Goal: Task Accomplishment & Management: Manage account settings

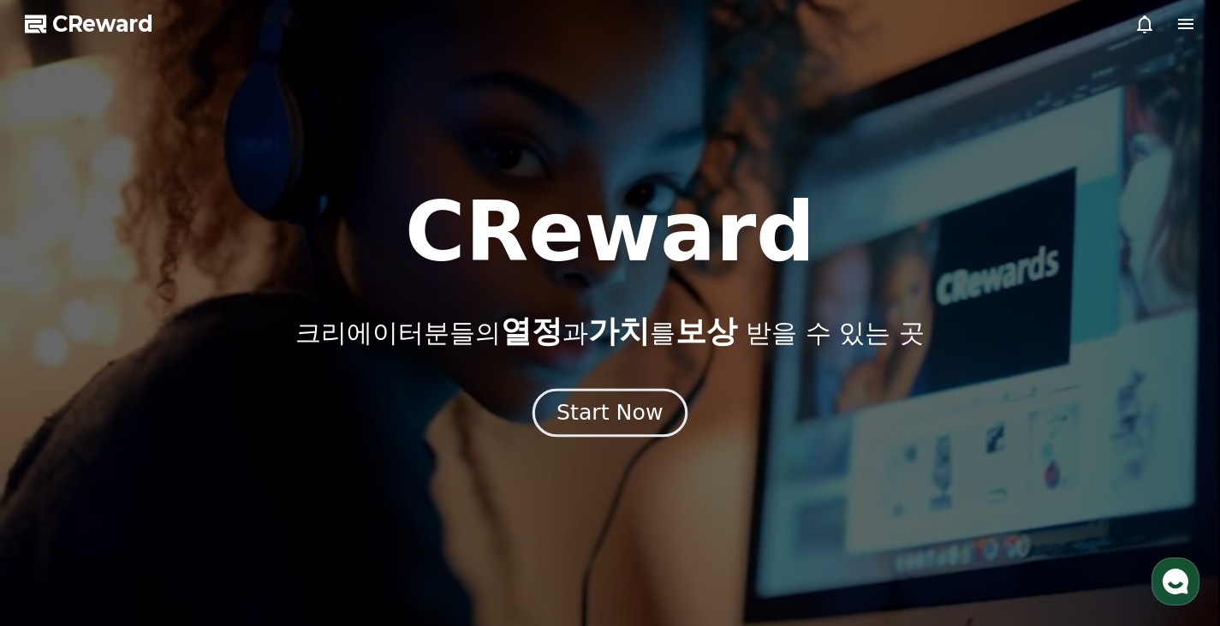
click at [655, 407] on div "Start Now" at bounding box center [610, 412] width 106 height 29
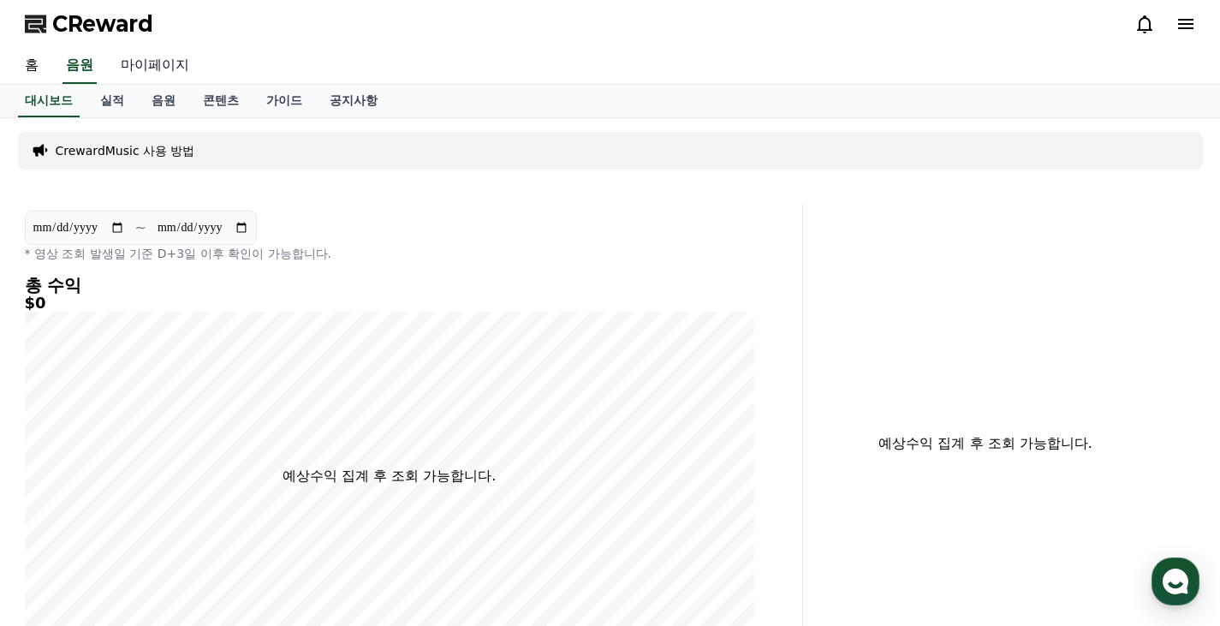
click at [165, 57] on link "마이페이지" at bounding box center [155, 66] width 96 height 36
select select "**********"
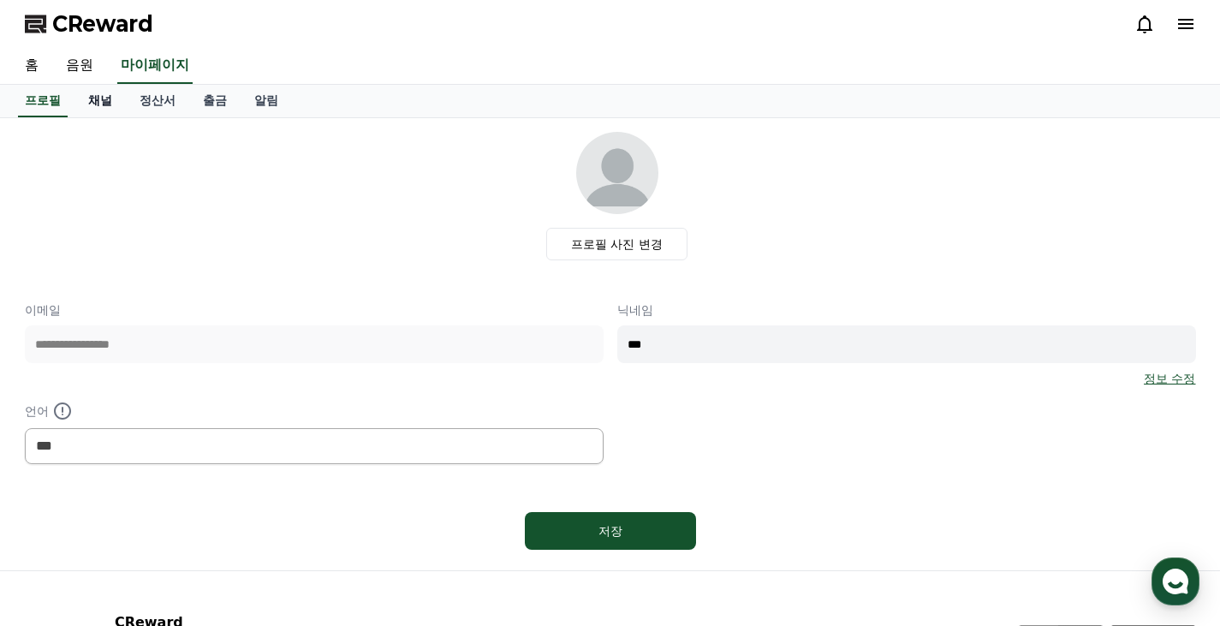
click at [92, 108] on link "채널" at bounding box center [100, 101] width 51 height 33
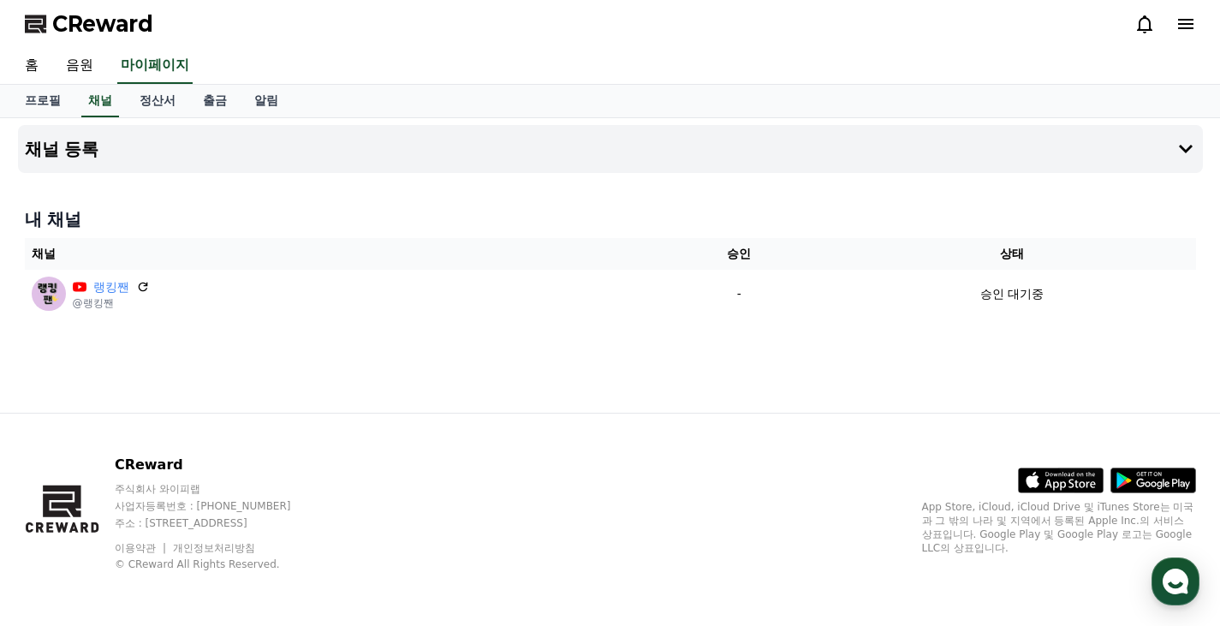
click at [55, 27] on span "CReward" at bounding box center [102, 23] width 101 height 27
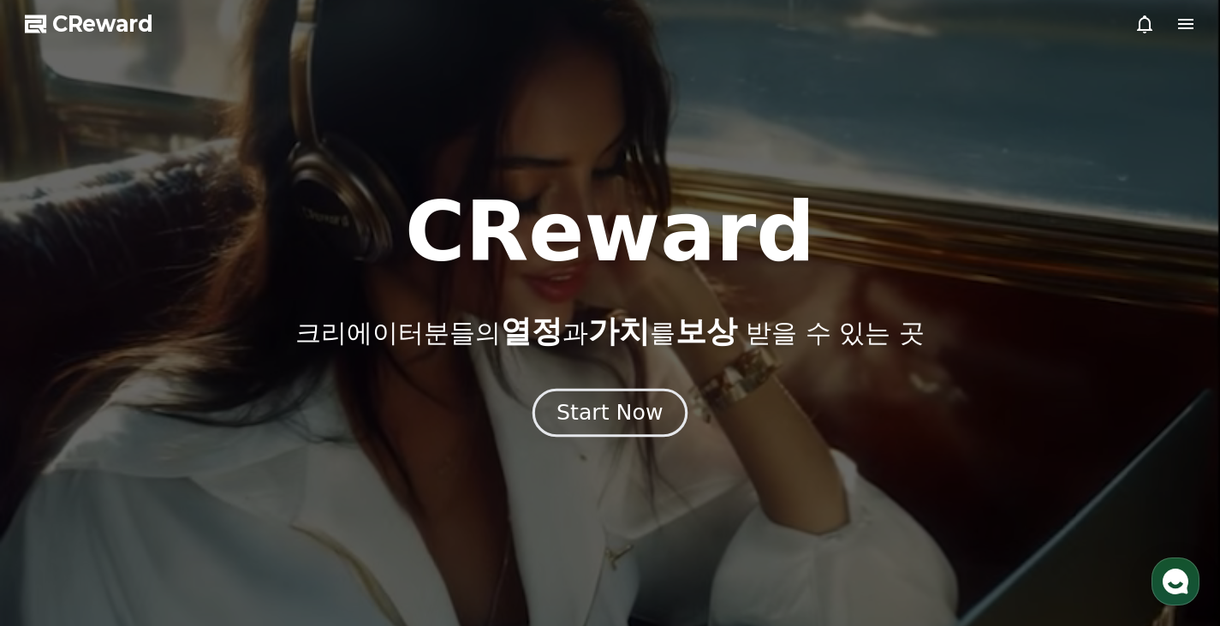
click at [667, 396] on button "Start Now" at bounding box center [610, 412] width 155 height 49
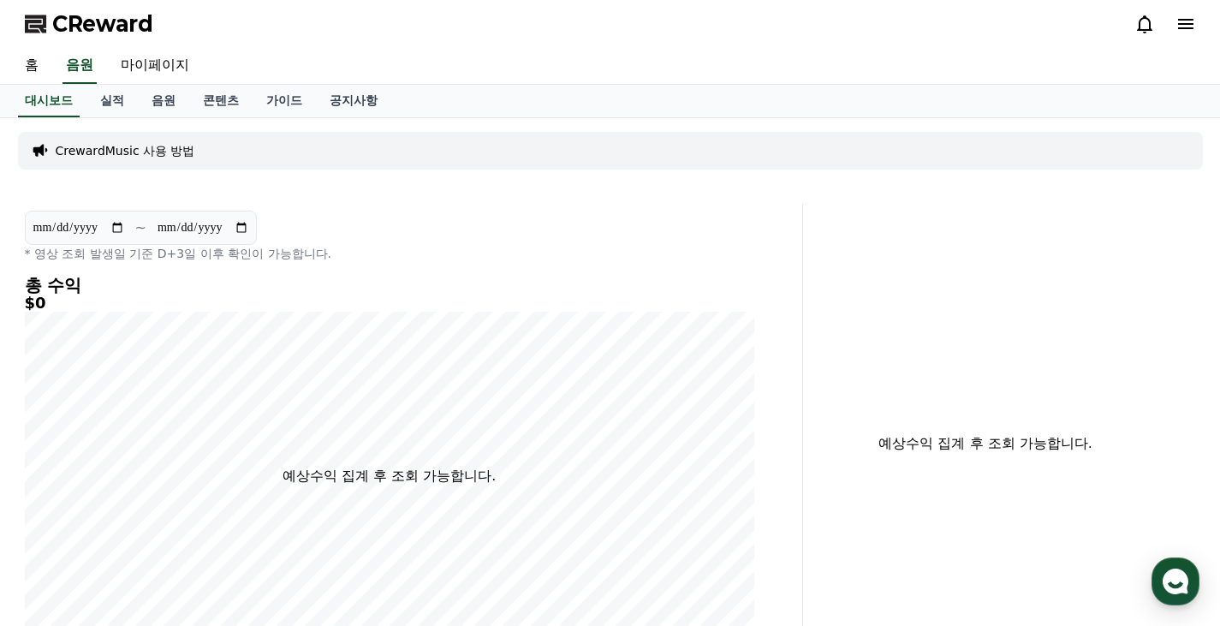
click at [171, 154] on p "CrewardMusic 사용 방법" at bounding box center [126, 150] width 140 height 17
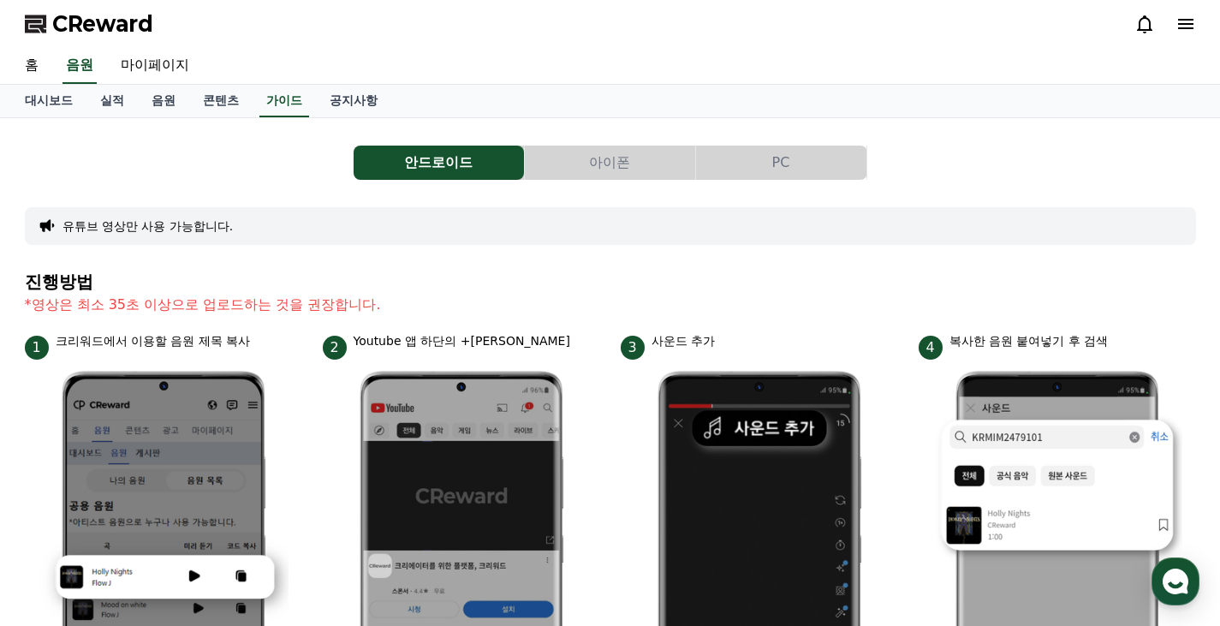
click at [583, 157] on button "아이폰" at bounding box center [610, 163] width 170 height 34
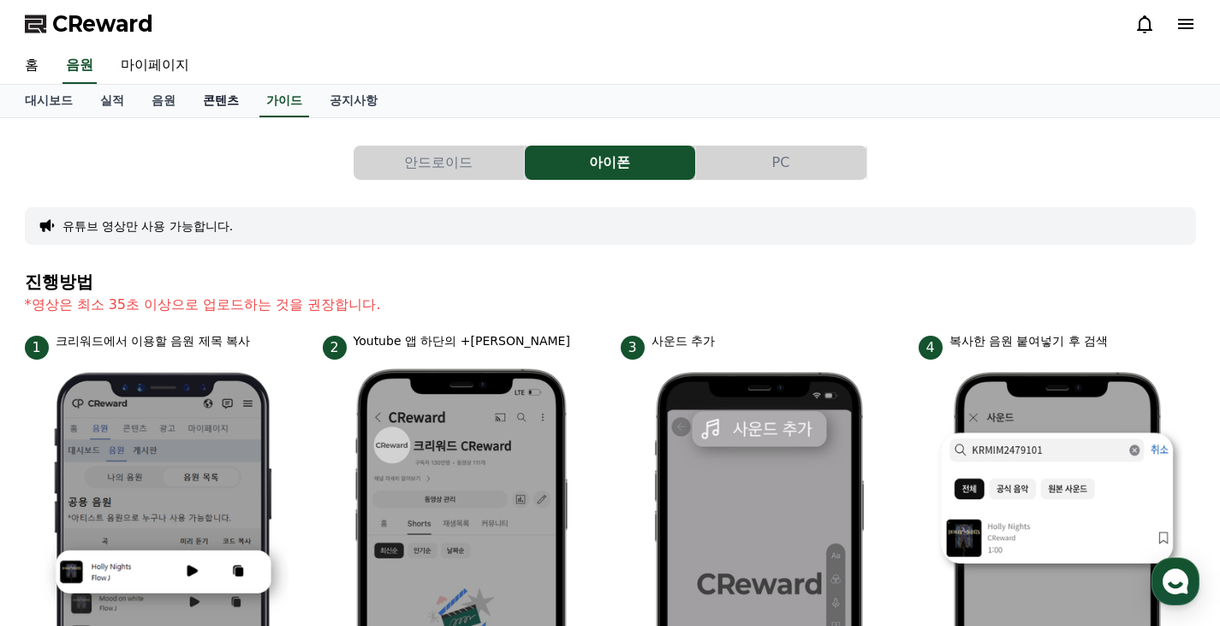
click at [218, 96] on link "콘텐츠" at bounding box center [220, 101] width 63 height 33
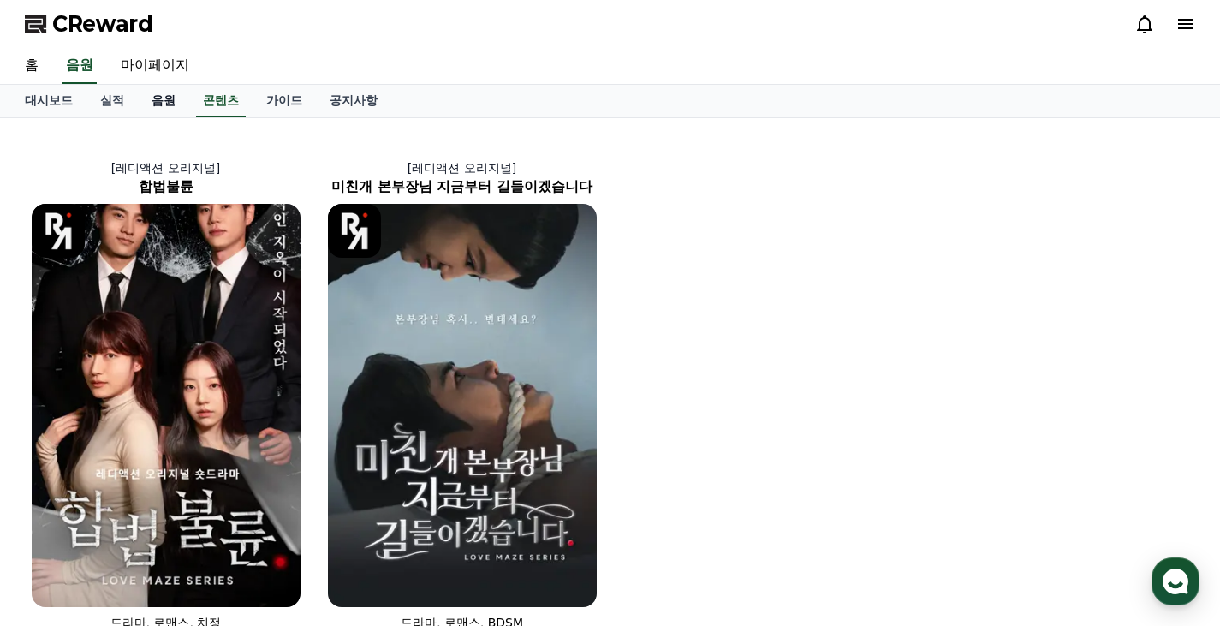
click at [157, 108] on link "음원" at bounding box center [163, 101] width 51 height 33
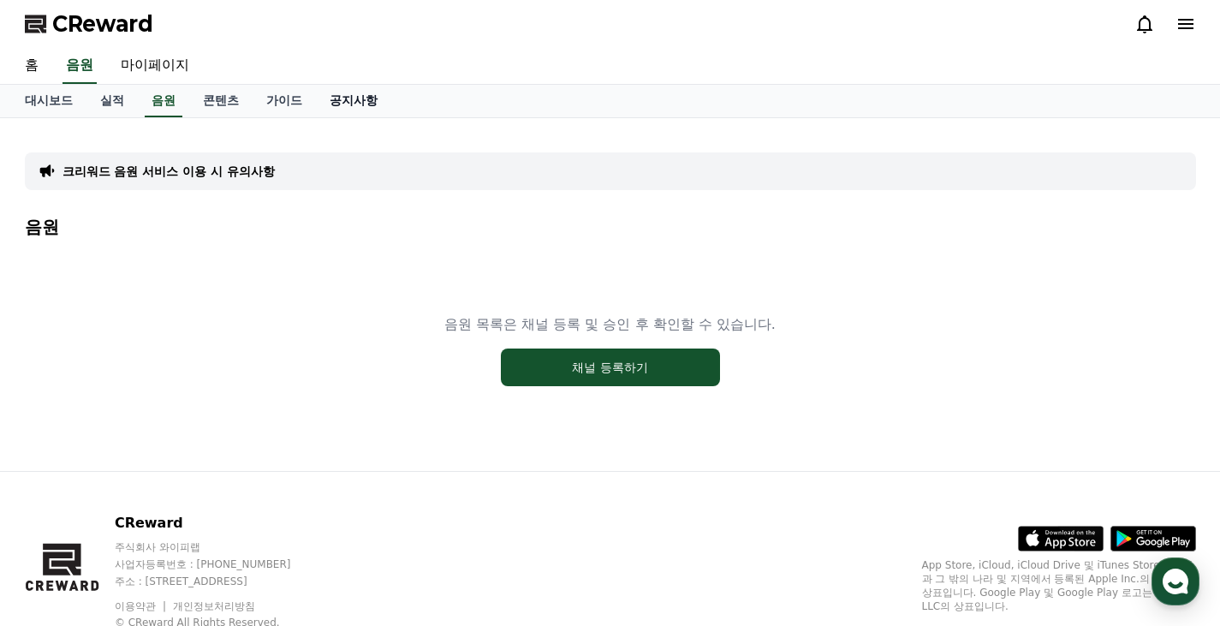
click at [355, 103] on link "공지사항" at bounding box center [353, 101] width 75 height 33
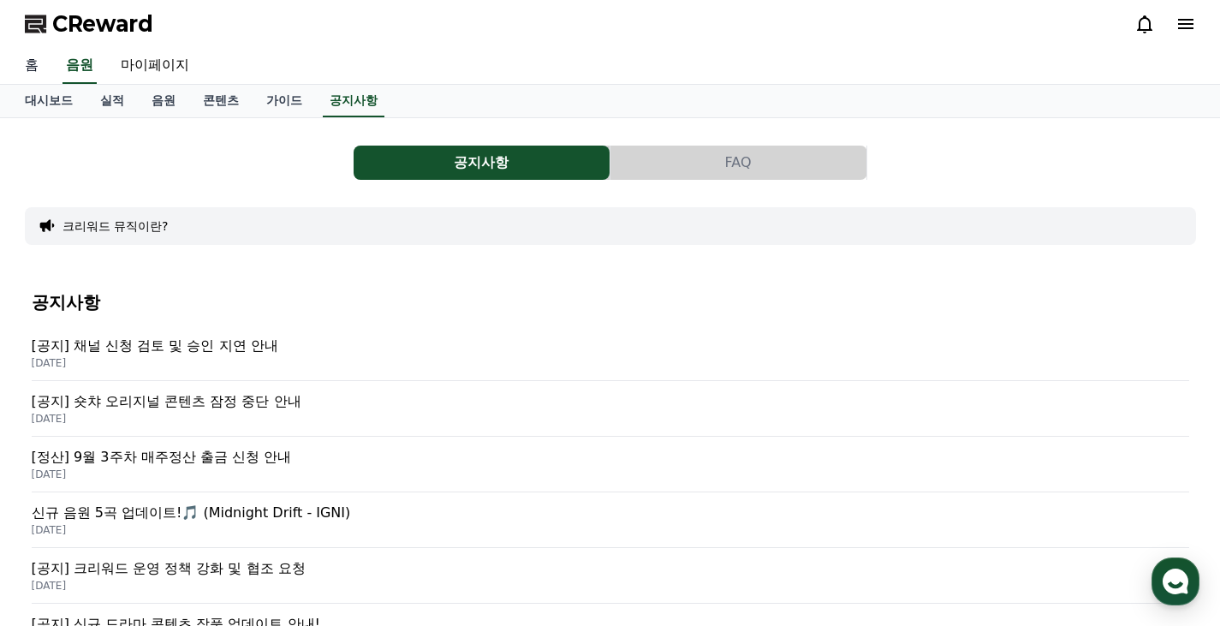
click at [45, 65] on link "홈" at bounding box center [31, 66] width 41 height 36
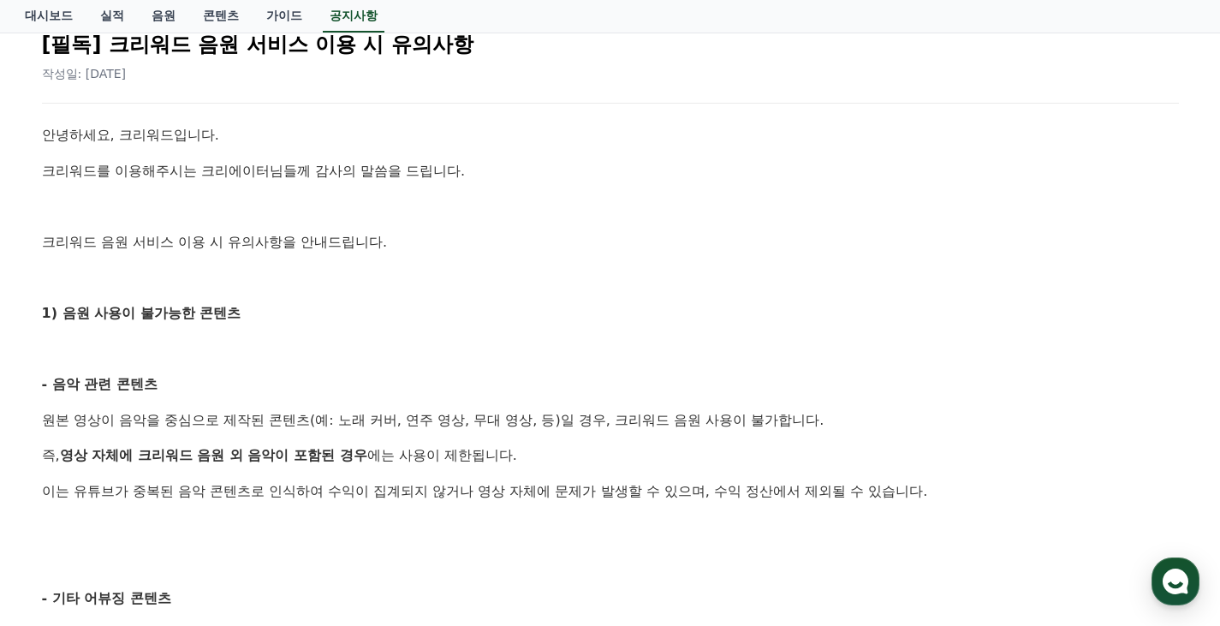
click at [578, 247] on p "크리워드 음원 서비스 이용 시 유의사항을 안내드립니다." at bounding box center [610, 242] width 1137 height 22
click at [221, 377] on p "- 음악 관련 콘텐츠" at bounding box center [610, 384] width 1137 height 22
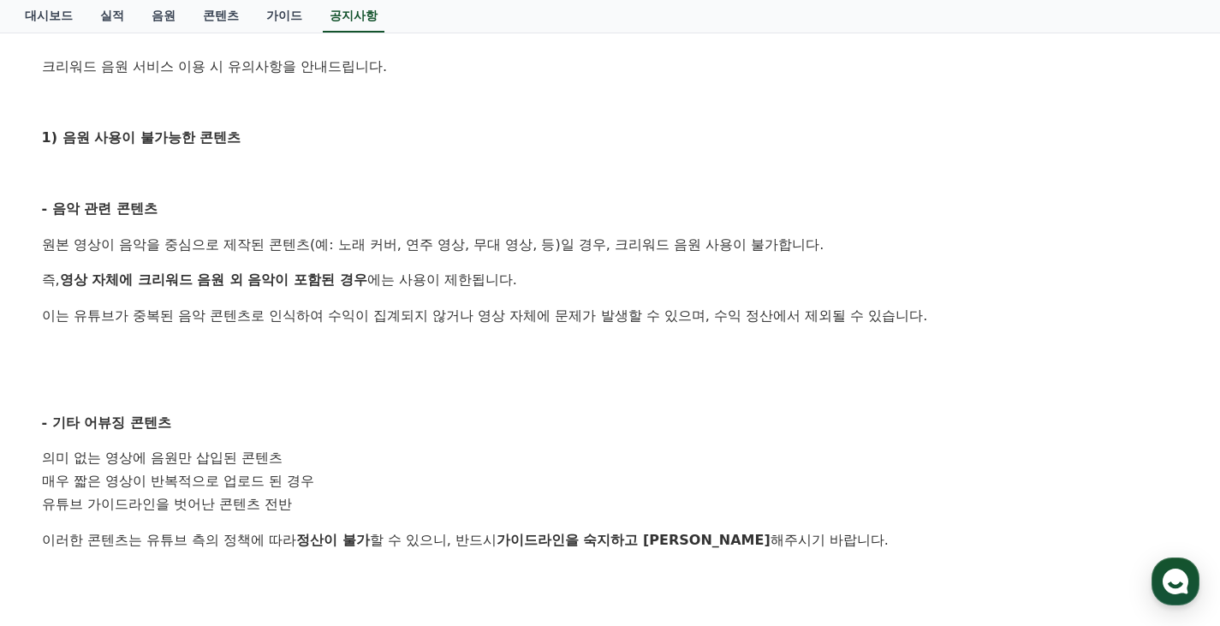
scroll to position [379, 0]
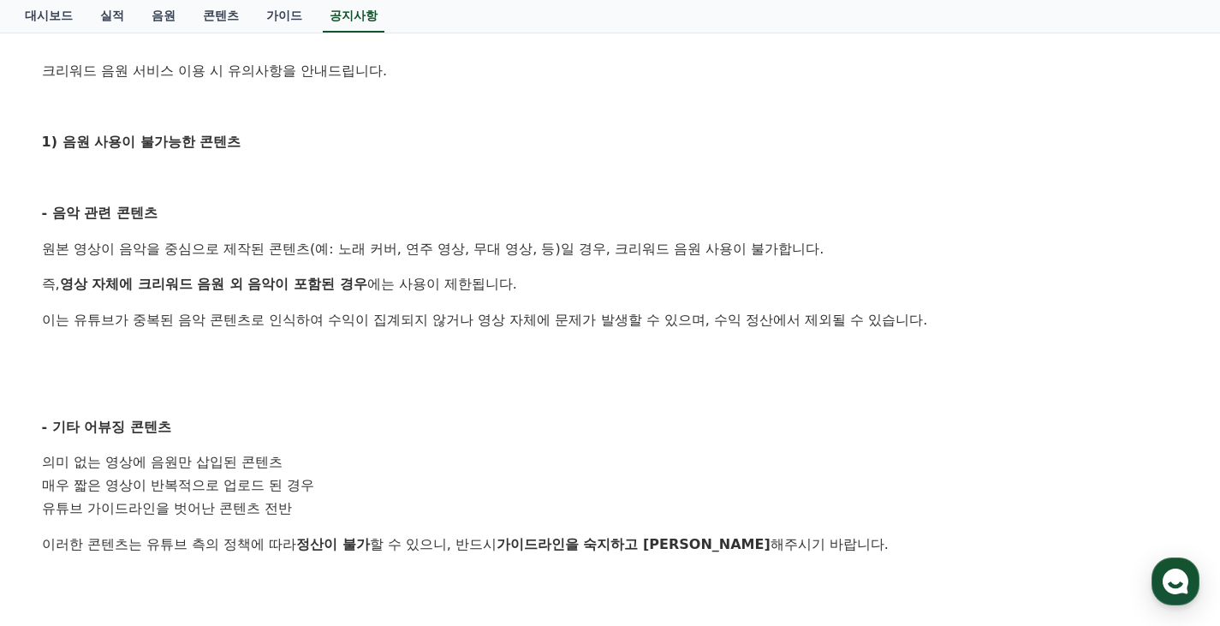
click at [373, 210] on p "- 음악 관련 콘텐츠" at bounding box center [610, 213] width 1137 height 22
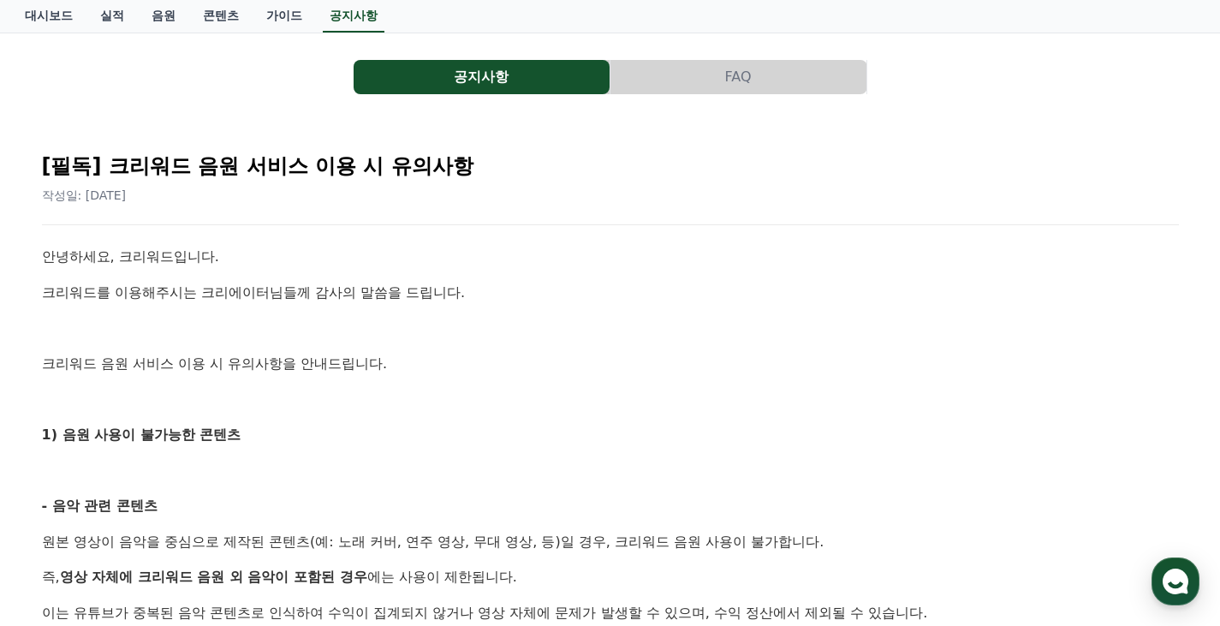
scroll to position [0, 0]
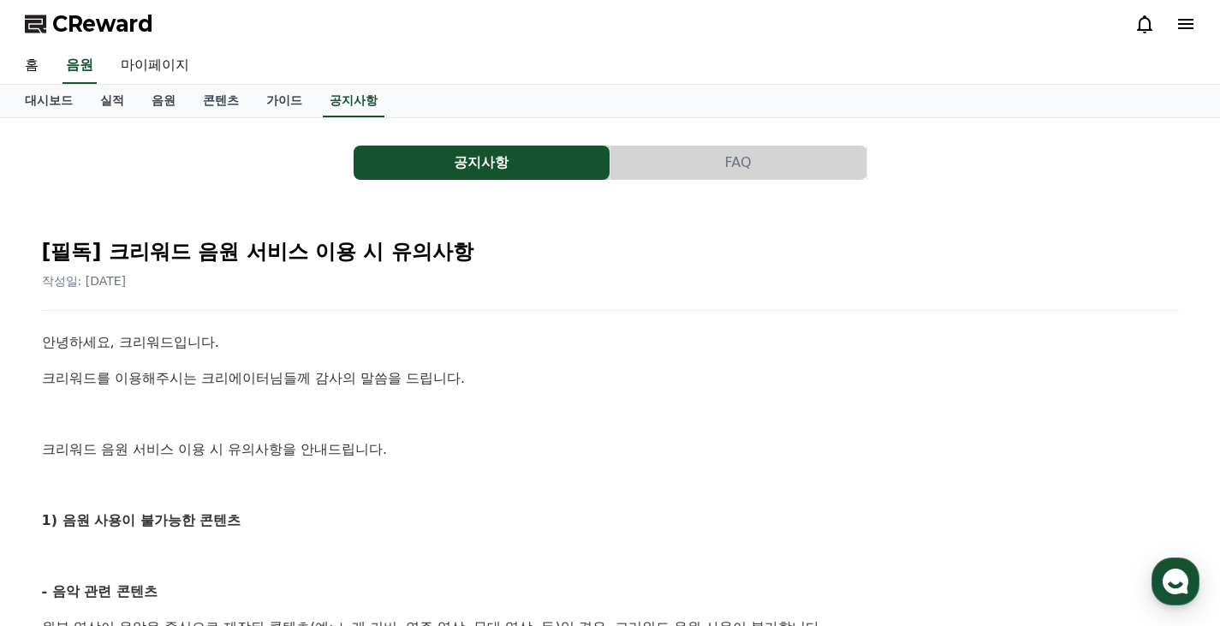
click at [151, 64] on link "마이페이지" at bounding box center [155, 66] width 96 height 36
select select "**********"
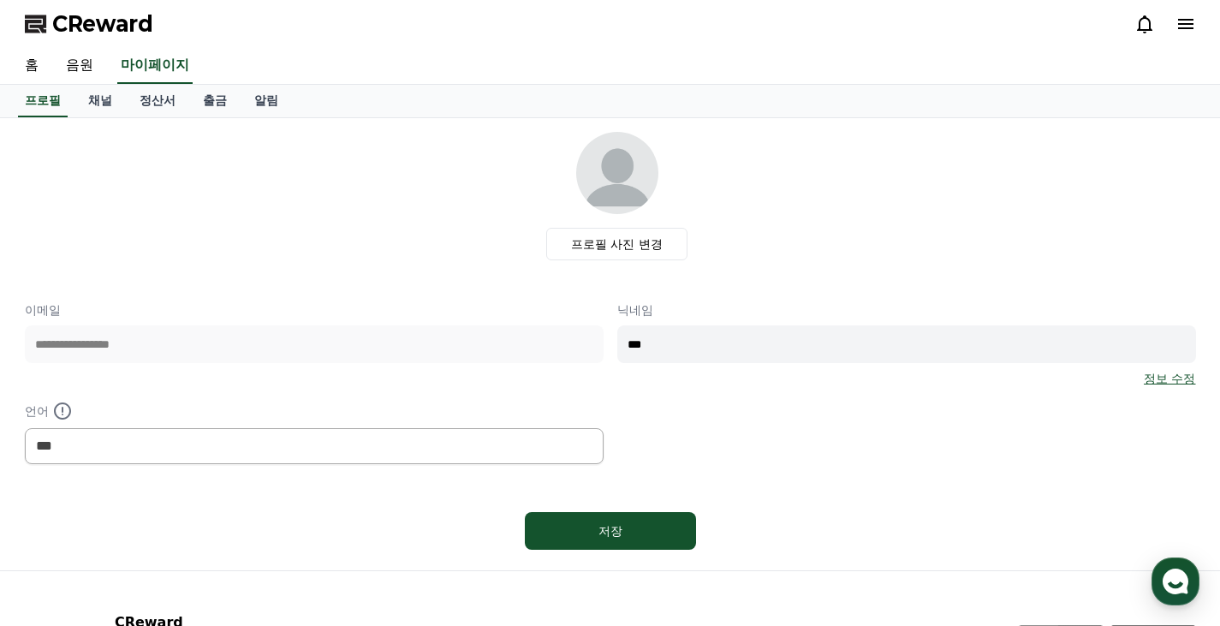
click at [1192, 25] on icon at bounding box center [1185, 24] width 15 height 10
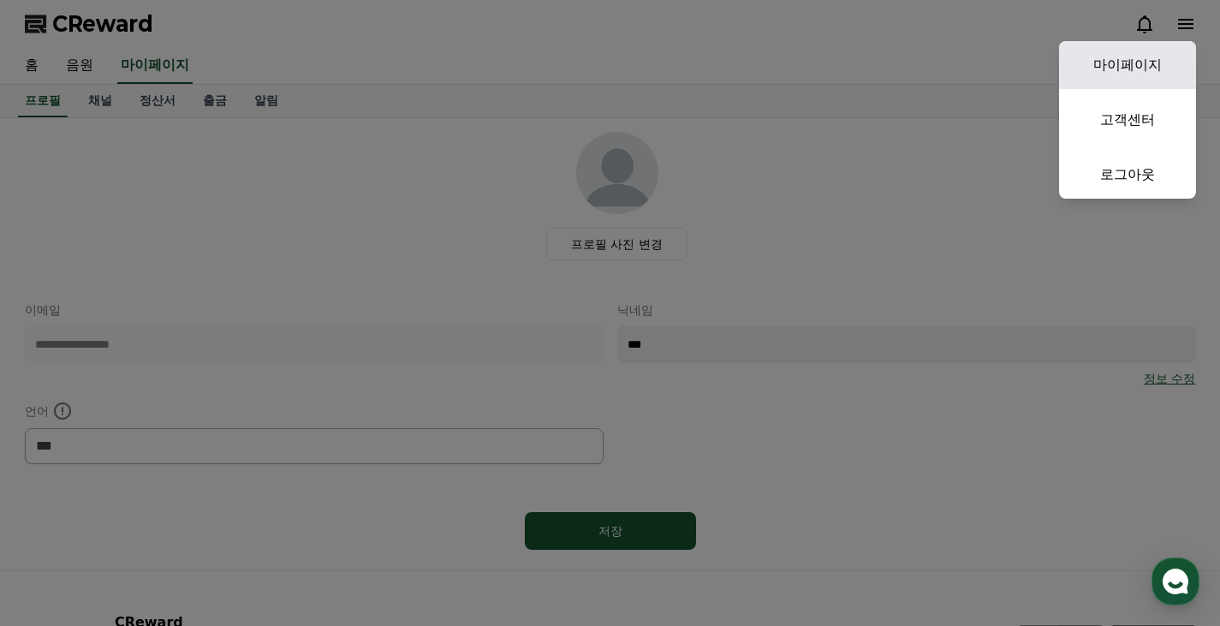
click at [1113, 62] on link "마이페이지" at bounding box center [1127, 65] width 137 height 48
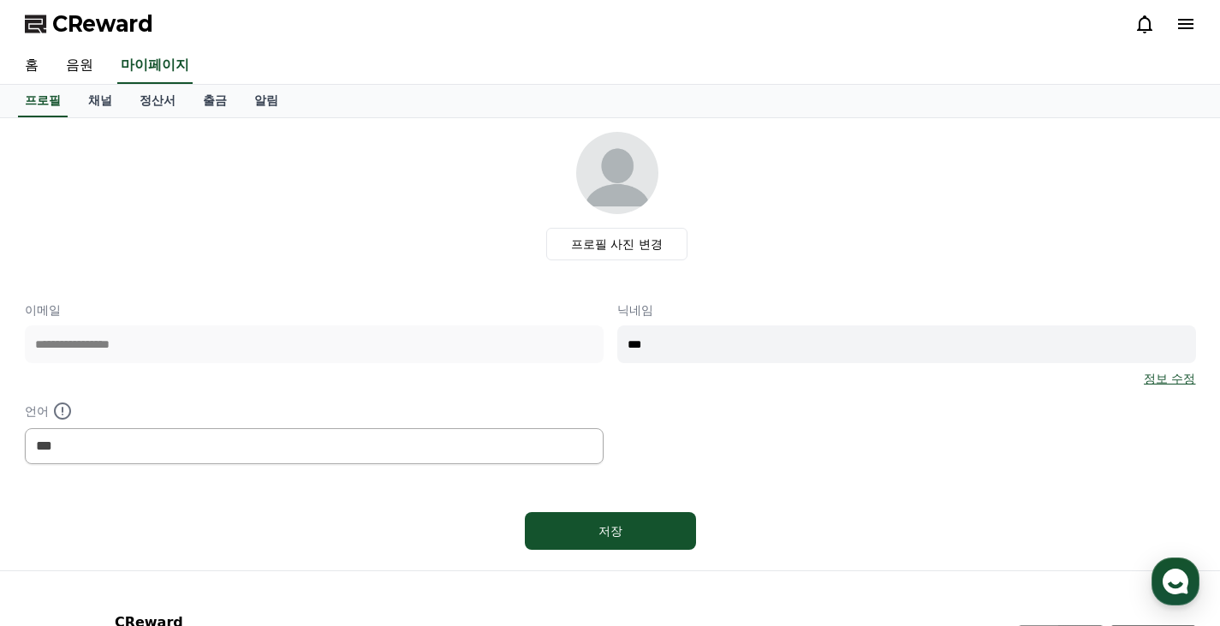
click at [1186, 25] on icon at bounding box center [1185, 24] width 15 height 10
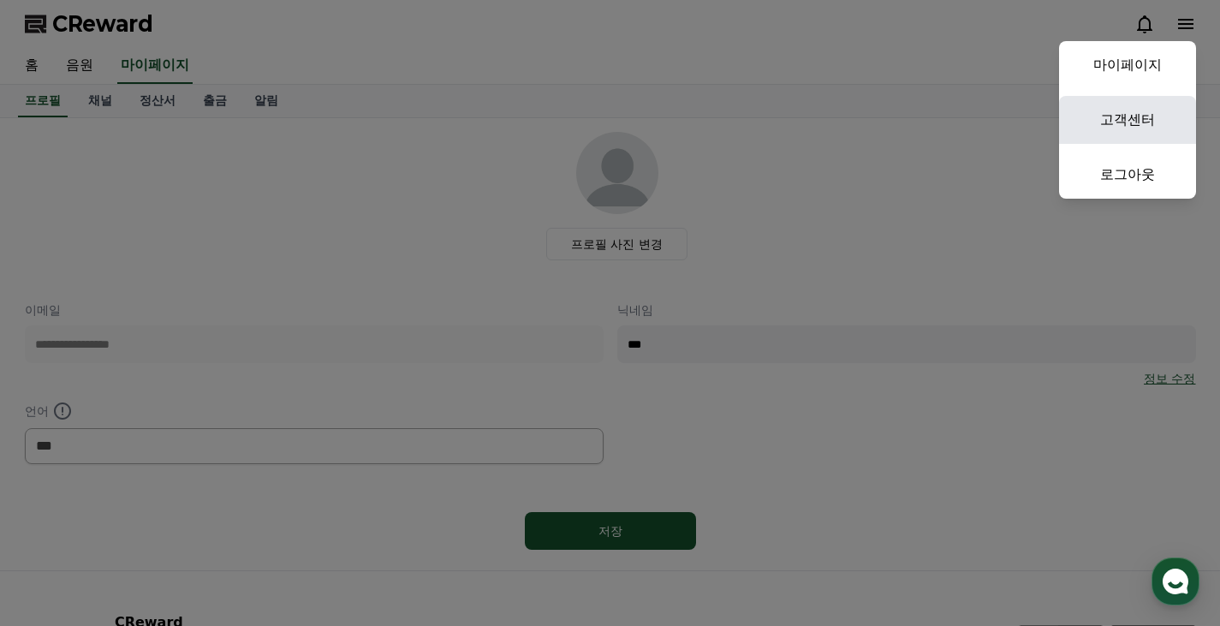
click at [1135, 104] on link "고객센터" at bounding box center [1127, 120] width 137 height 48
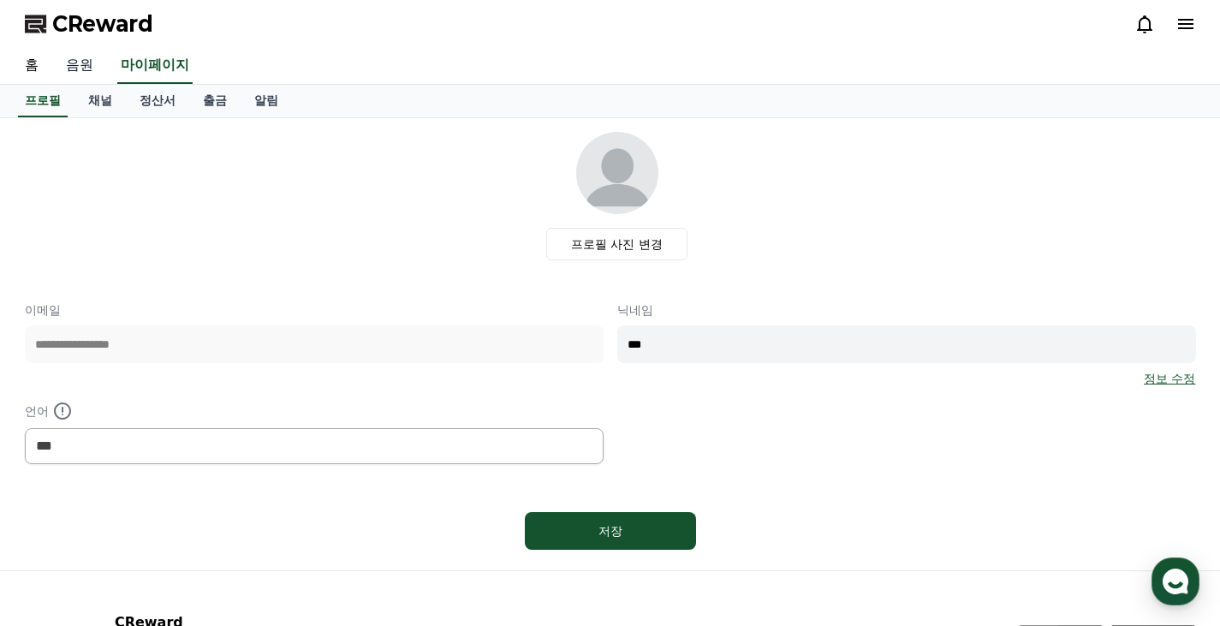
click at [76, 63] on link "음원" at bounding box center [79, 66] width 55 height 36
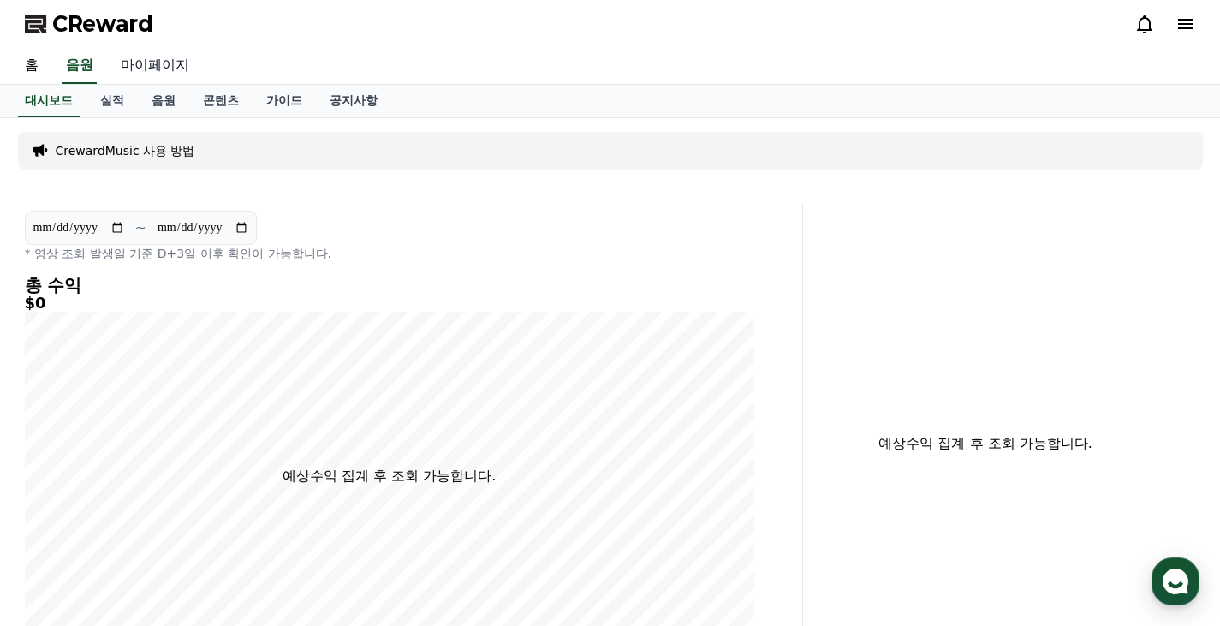
click at [158, 63] on link "마이페이지" at bounding box center [155, 66] width 96 height 36
select select "**********"
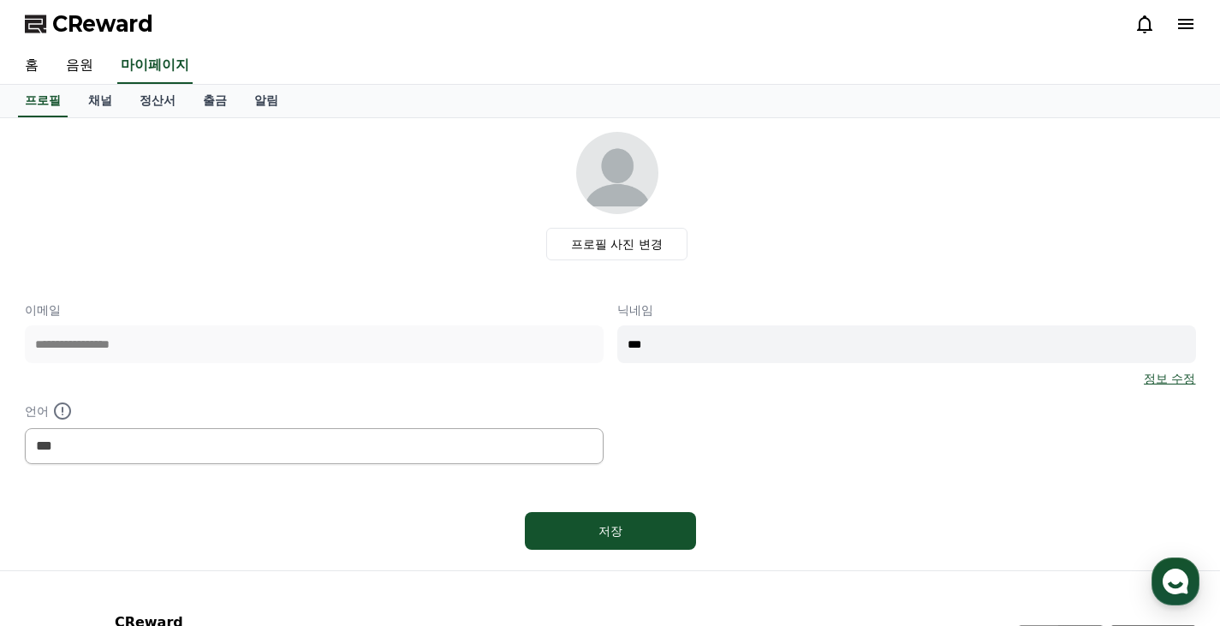
click at [1182, 24] on icon at bounding box center [1186, 24] width 21 height 21
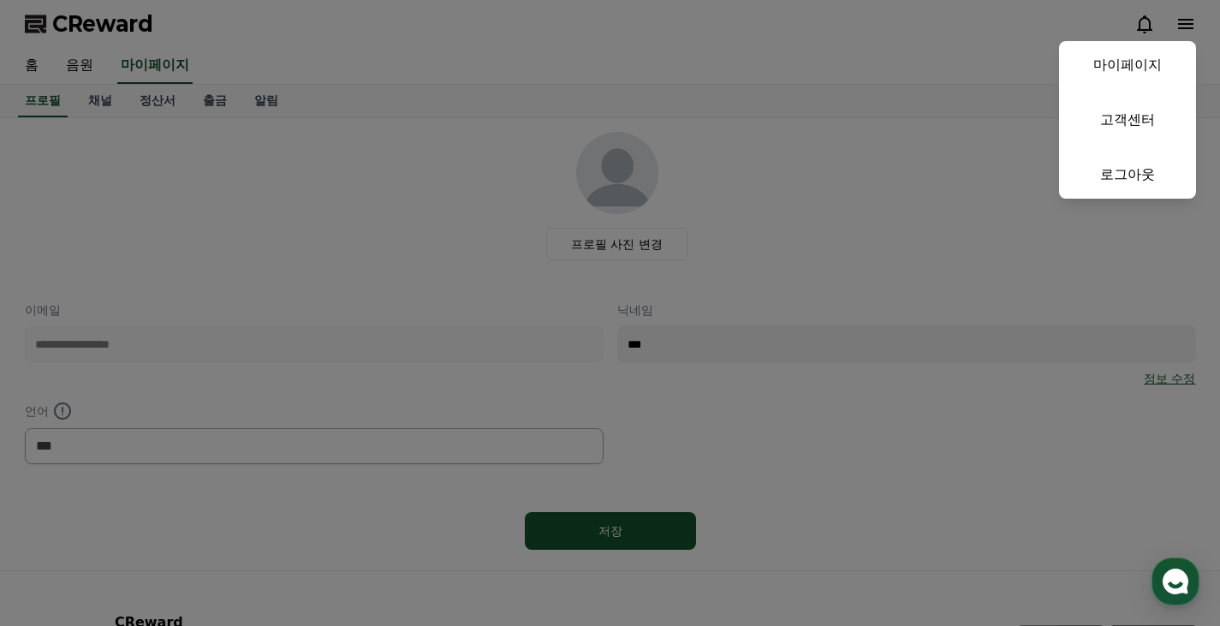
click at [116, 101] on button "close" at bounding box center [610, 313] width 1220 height 626
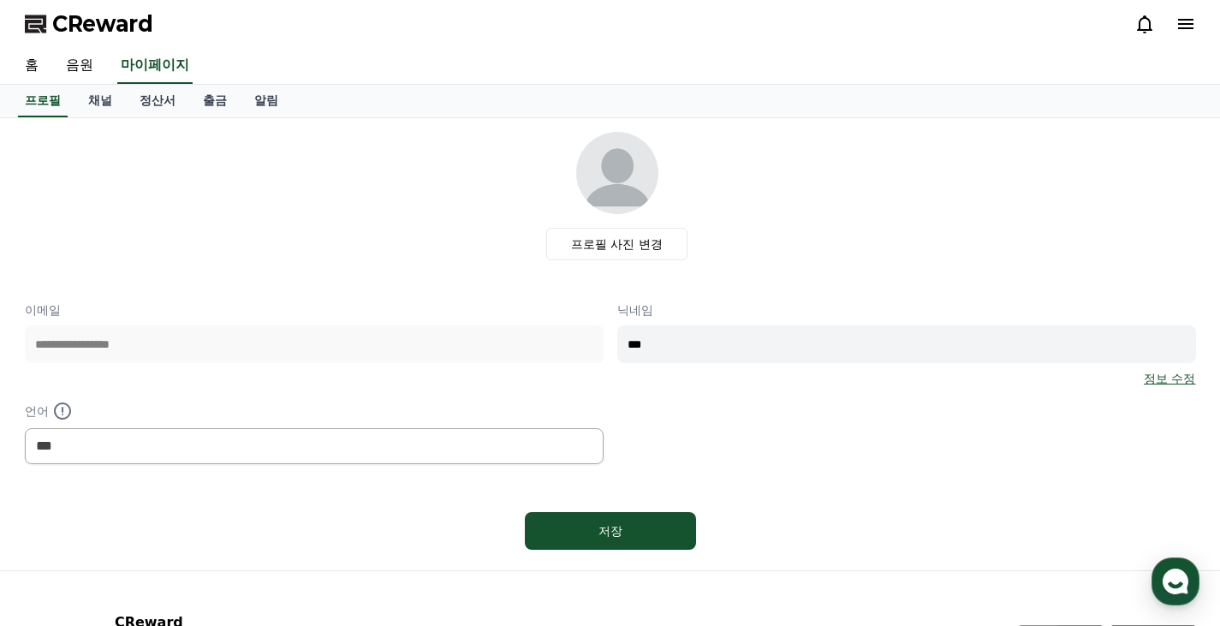
click at [116, 101] on link "채널" at bounding box center [100, 101] width 51 height 33
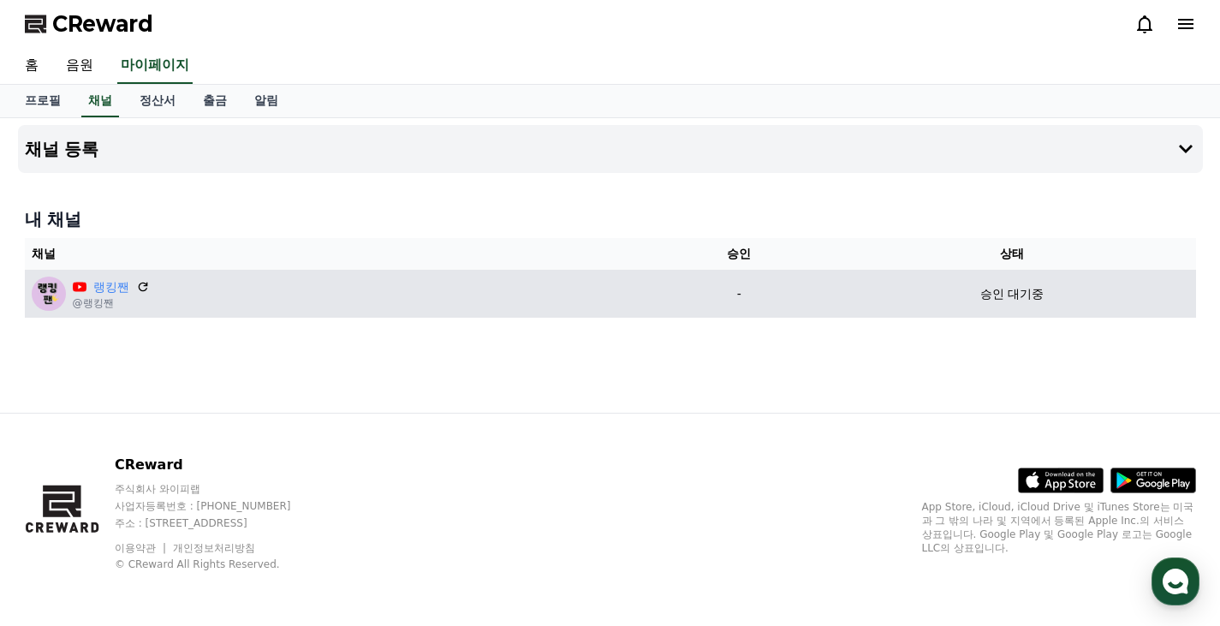
drag, startPoint x: 1031, startPoint y: 299, endPoint x: 160, endPoint y: 283, distance: 871.2
click at [193, 294] on div "랭킹짼 @랭킹짼" at bounding box center [338, 294] width 612 height 34
click at [141, 282] on icon at bounding box center [143, 287] width 10 height 10
drag, startPoint x: 170, startPoint y: 279, endPoint x: 137, endPoint y: 292, distance: 35.8
click at [137, 292] on icon at bounding box center [142, 286] width 15 height 15
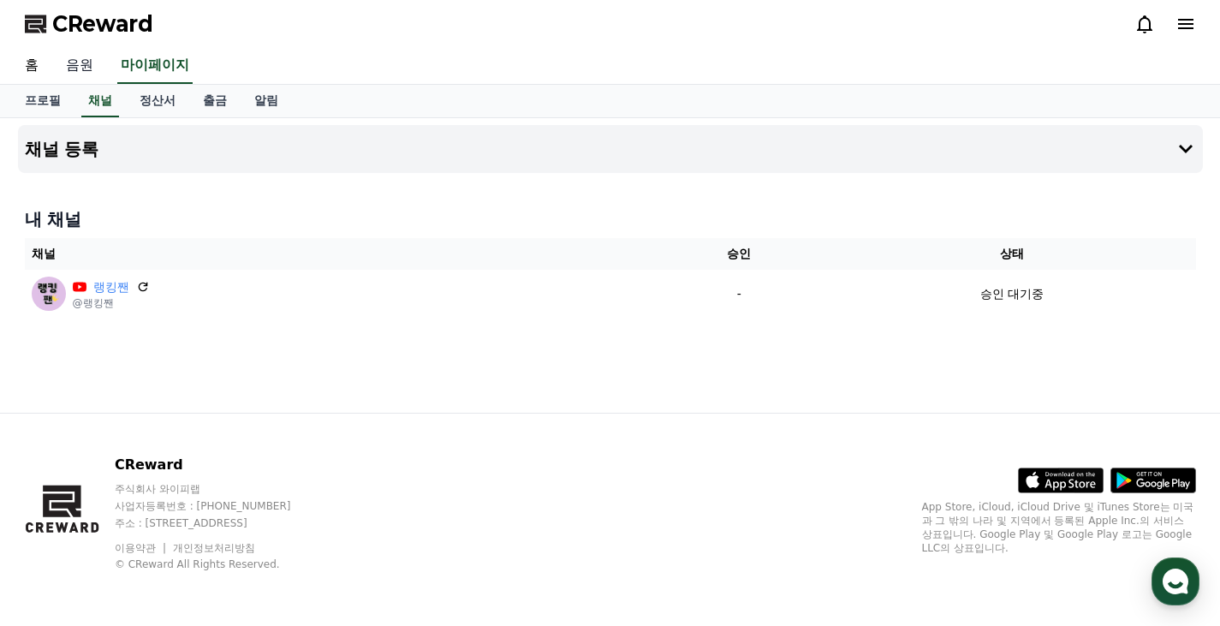
click at [105, 57] on link "음원" at bounding box center [79, 66] width 55 height 36
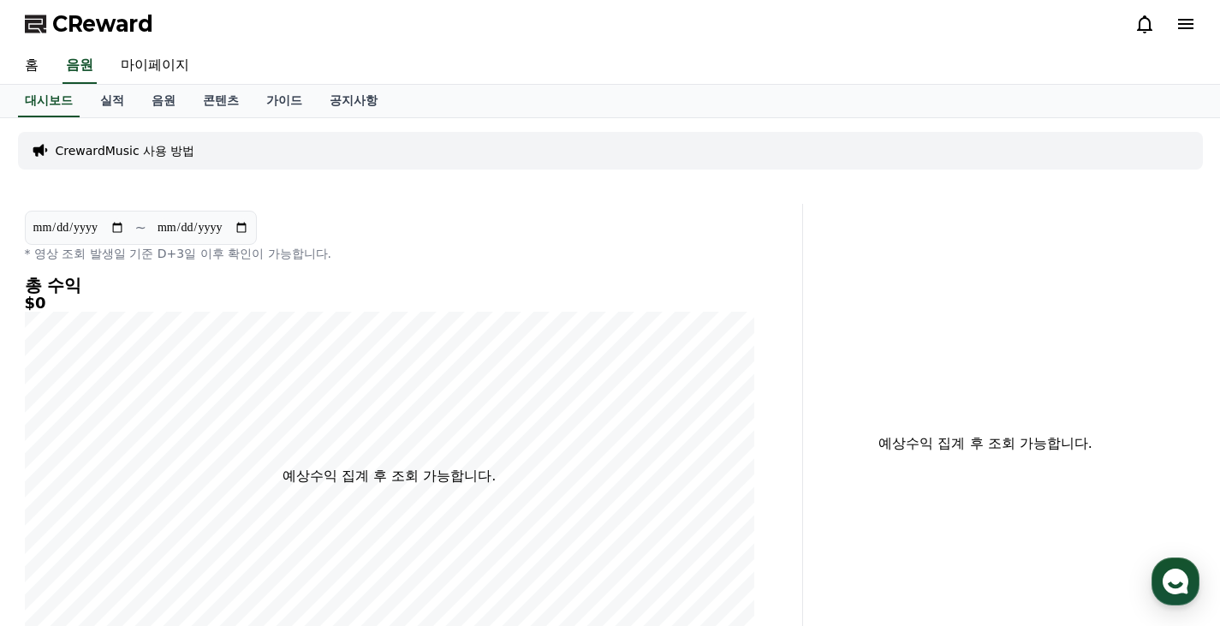
click at [1177, 28] on icon at bounding box center [1186, 24] width 21 height 21
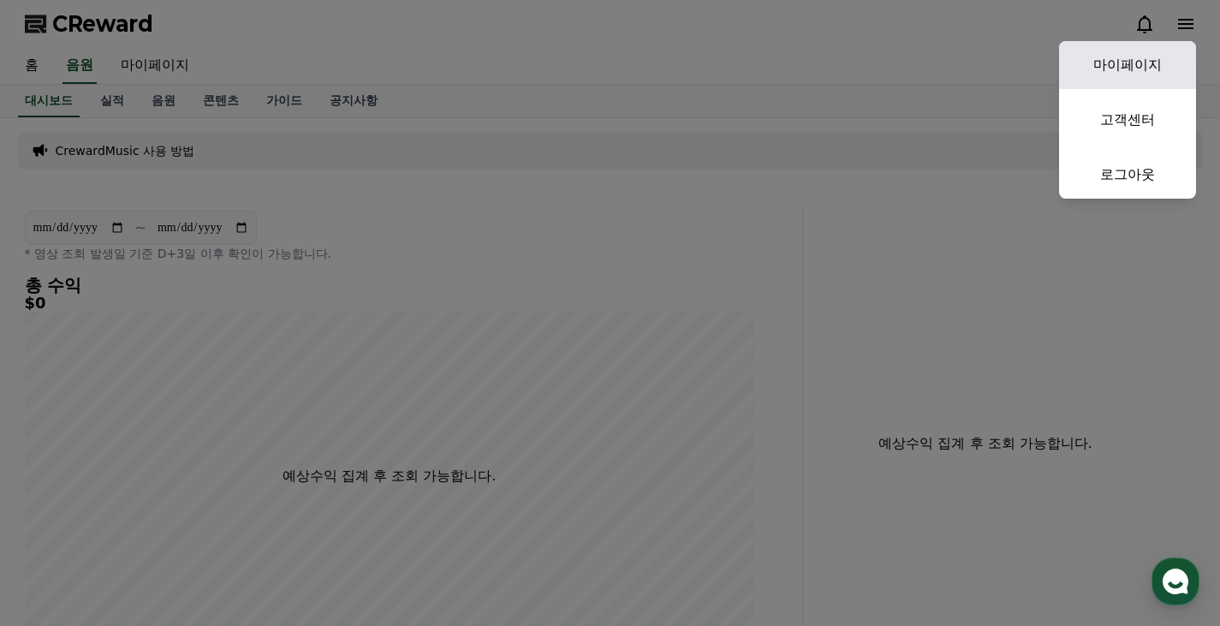
click at [1151, 55] on link "마이페이지" at bounding box center [1127, 65] width 137 height 48
select select "**********"
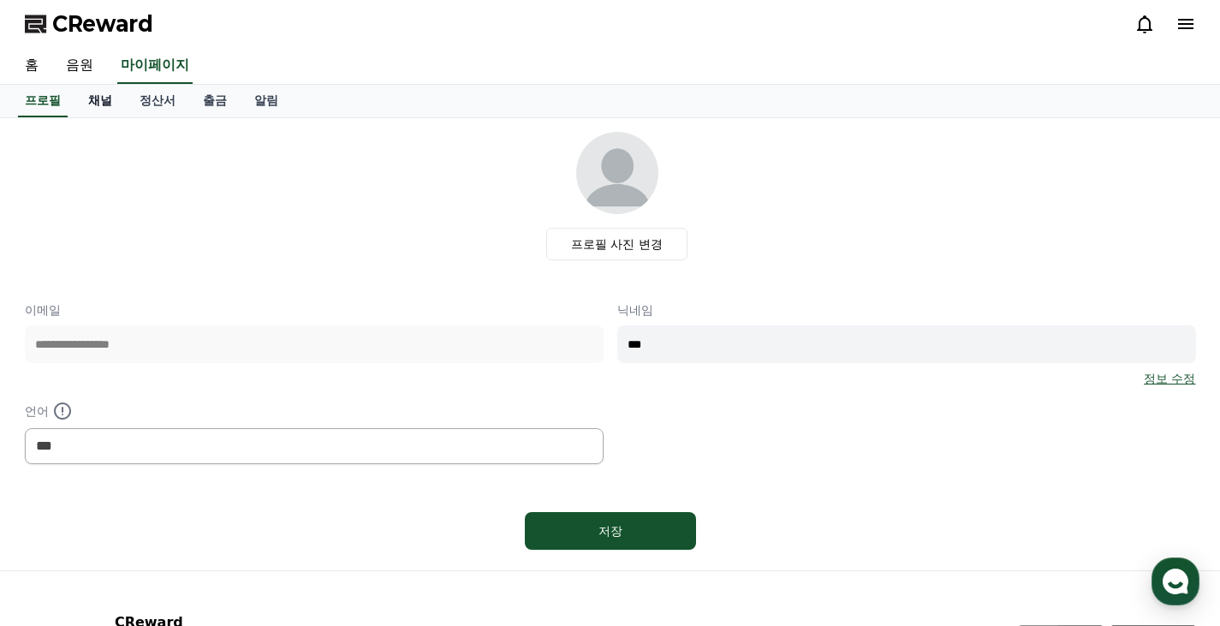
click at [110, 104] on link "채널" at bounding box center [100, 101] width 51 height 33
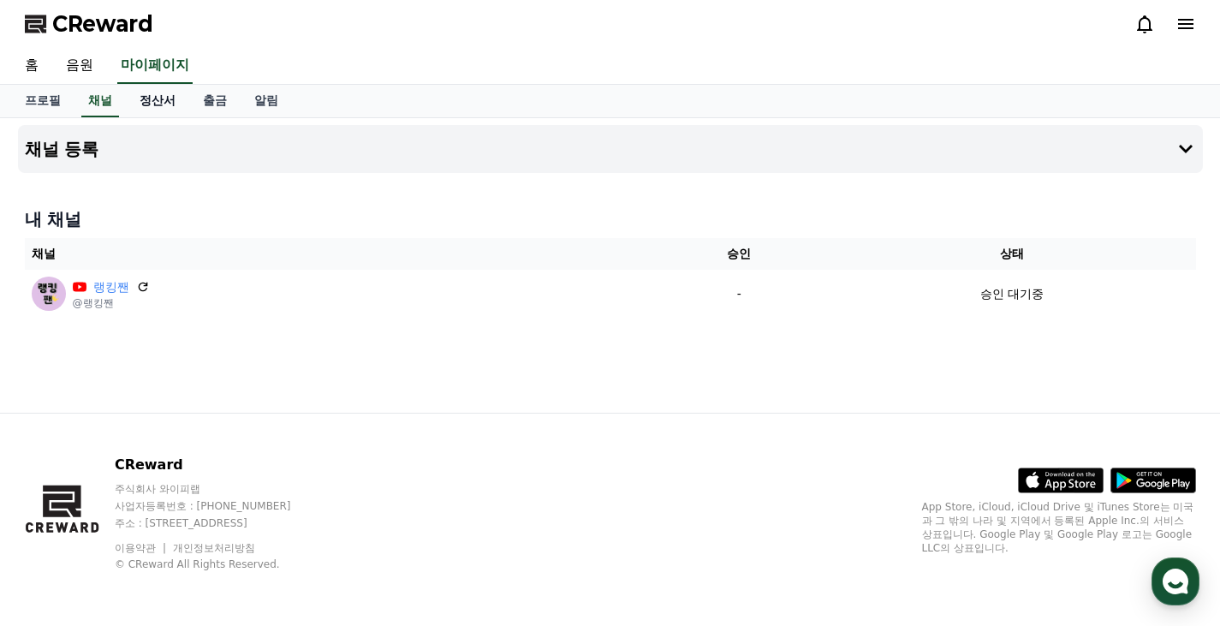
click at [162, 104] on link "정산서" at bounding box center [157, 101] width 63 height 33
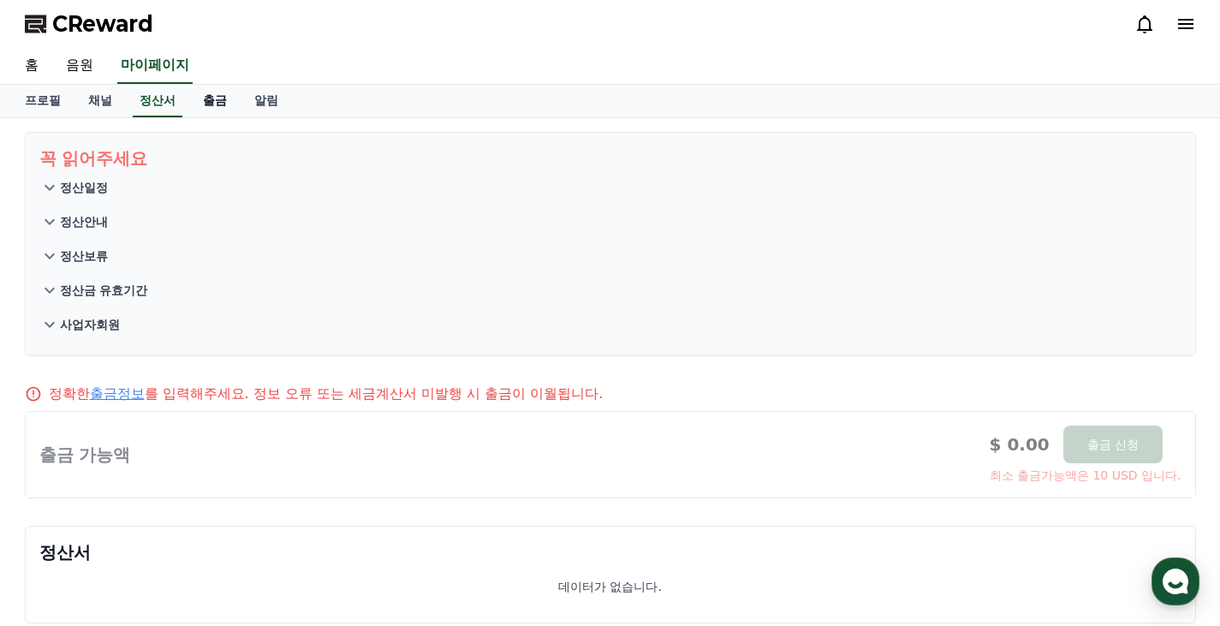
click at [216, 98] on link "출금" at bounding box center [214, 101] width 51 height 33
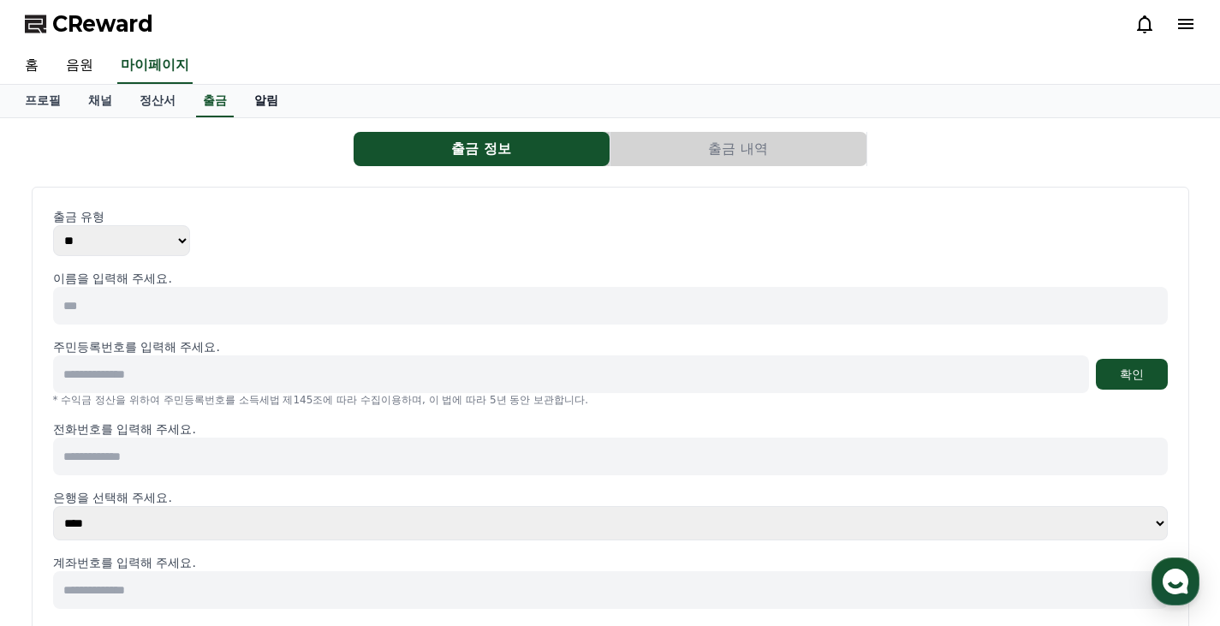
click at [273, 105] on link "알림" at bounding box center [266, 101] width 51 height 33
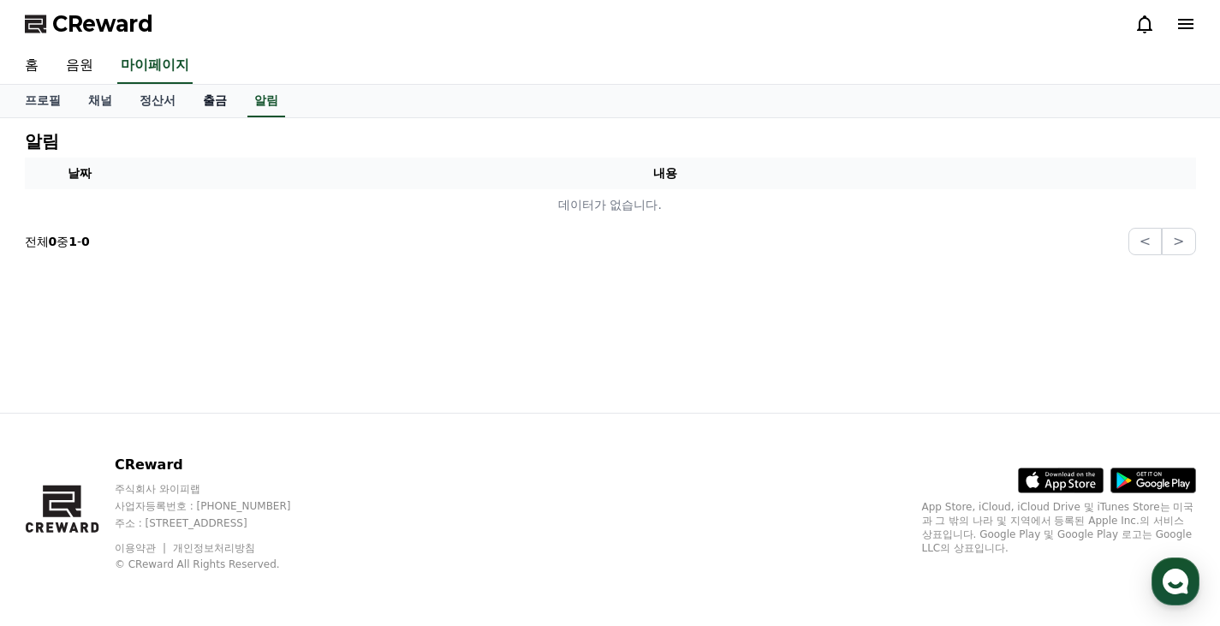
click at [209, 108] on link "출금" at bounding box center [214, 101] width 51 height 33
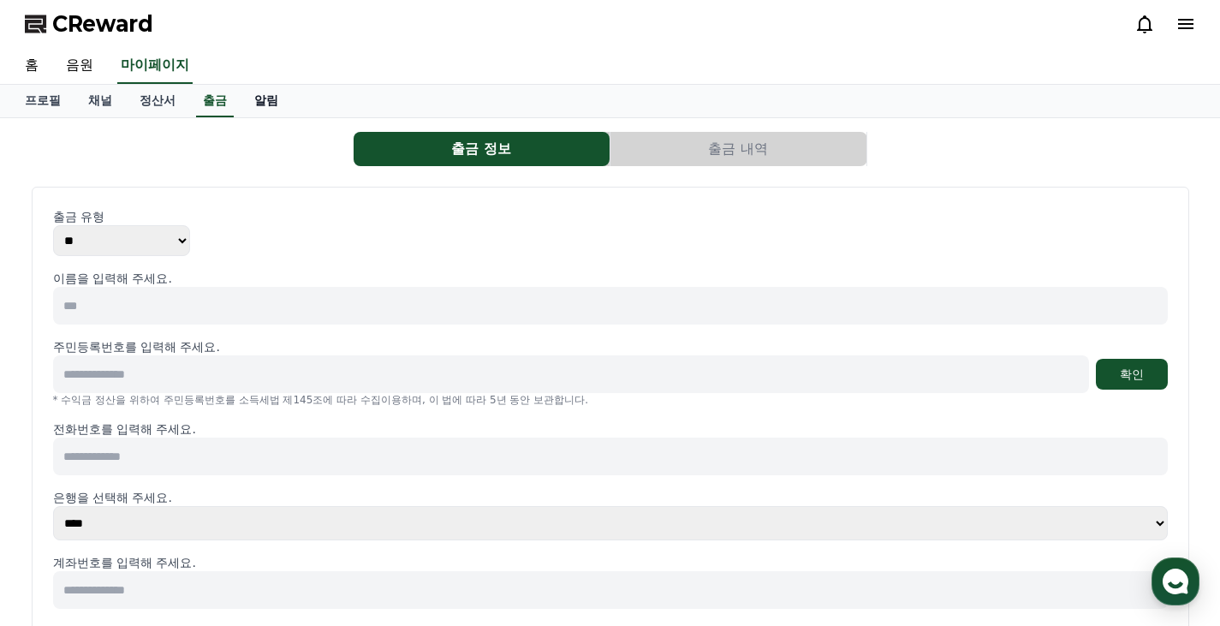
click at [262, 98] on link "알림" at bounding box center [266, 101] width 51 height 33
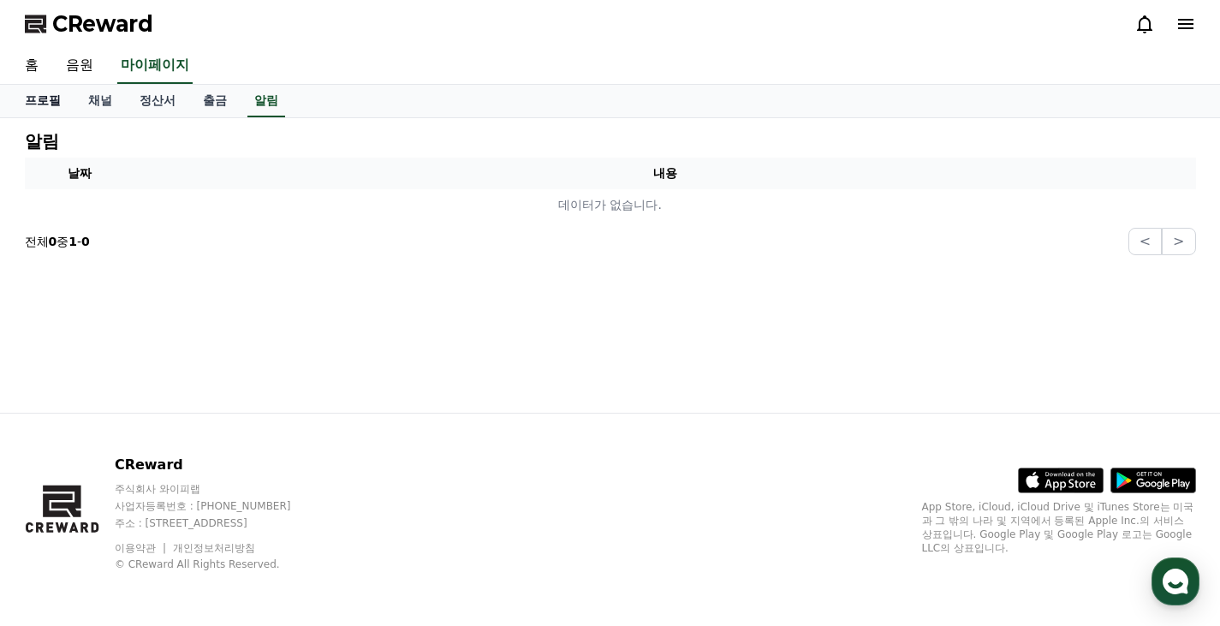
click at [39, 107] on link "프로필" at bounding box center [42, 101] width 63 height 33
select select "**********"
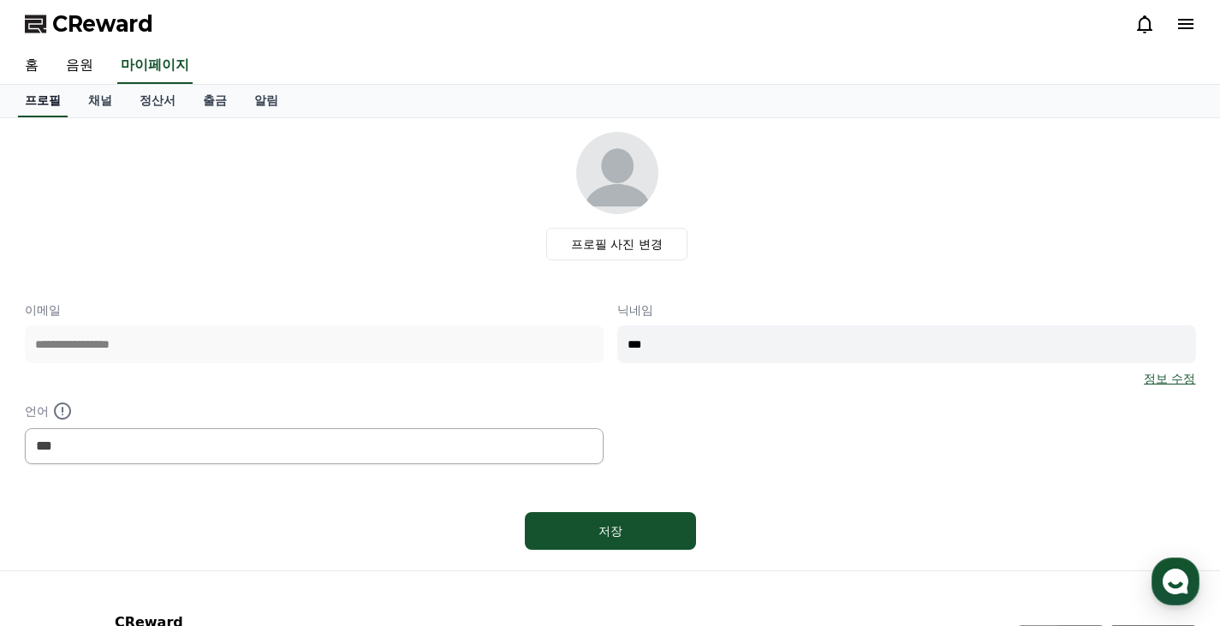
click at [45, 105] on link "프로필" at bounding box center [43, 101] width 50 height 33
click at [1185, 34] on div at bounding box center [1166, 23] width 62 height 27
click at [1183, 27] on icon at bounding box center [1185, 24] width 15 height 10
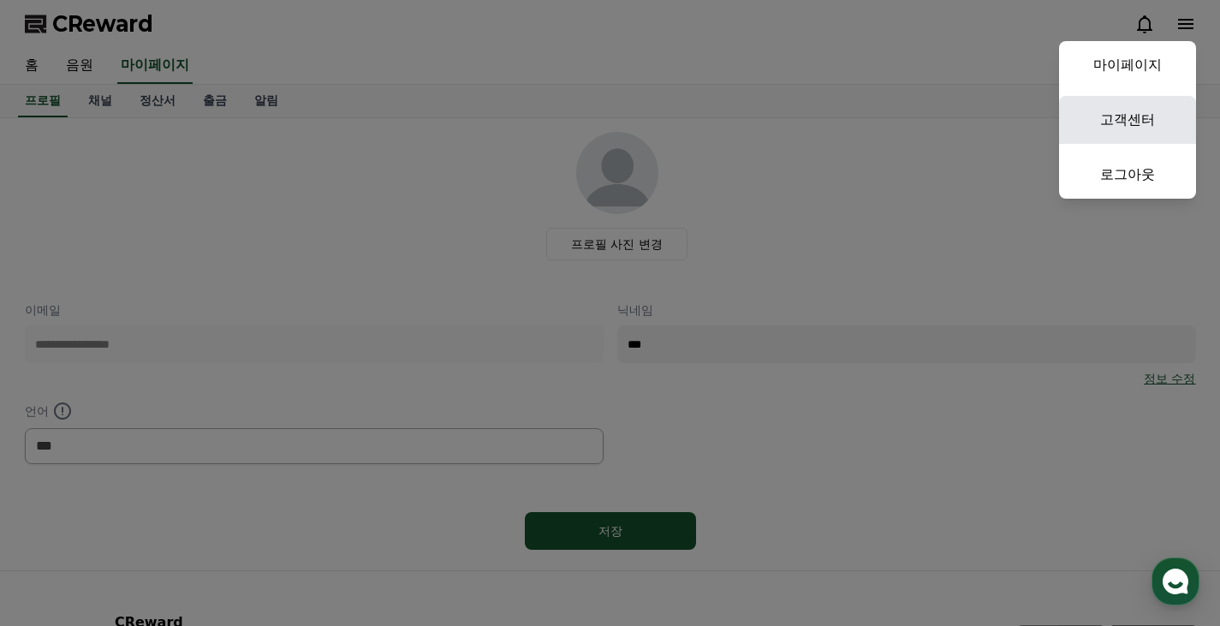
click at [1134, 126] on link "고객센터" at bounding box center [1127, 120] width 137 height 48
